Goal: Task Accomplishment & Management: Complete application form

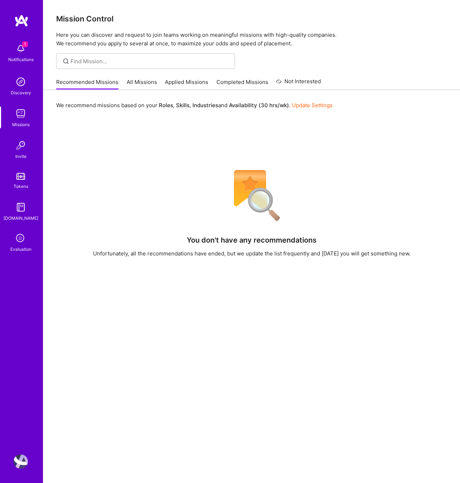
click at [19, 242] on icon at bounding box center [21, 239] width 14 height 14
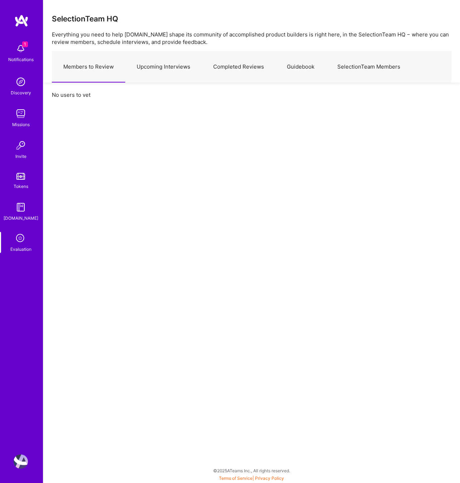
click at [170, 69] on link "Upcoming Interviews" at bounding box center [163, 66] width 77 height 31
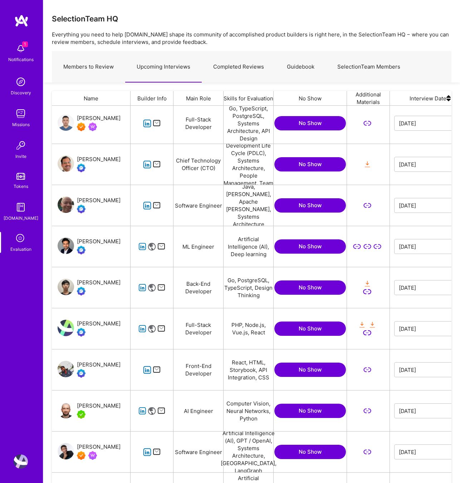
click at [143, 411] on icon "grid" at bounding box center [142, 411] width 8 height 8
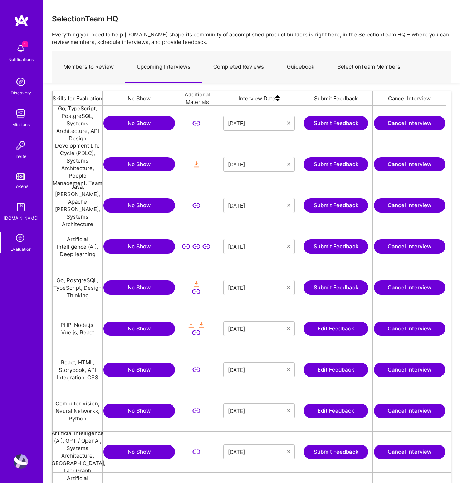
click at [339, 408] on button "Edit Feedback" at bounding box center [336, 411] width 64 height 14
